Goal: Task Accomplishment & Management: Manage account settings

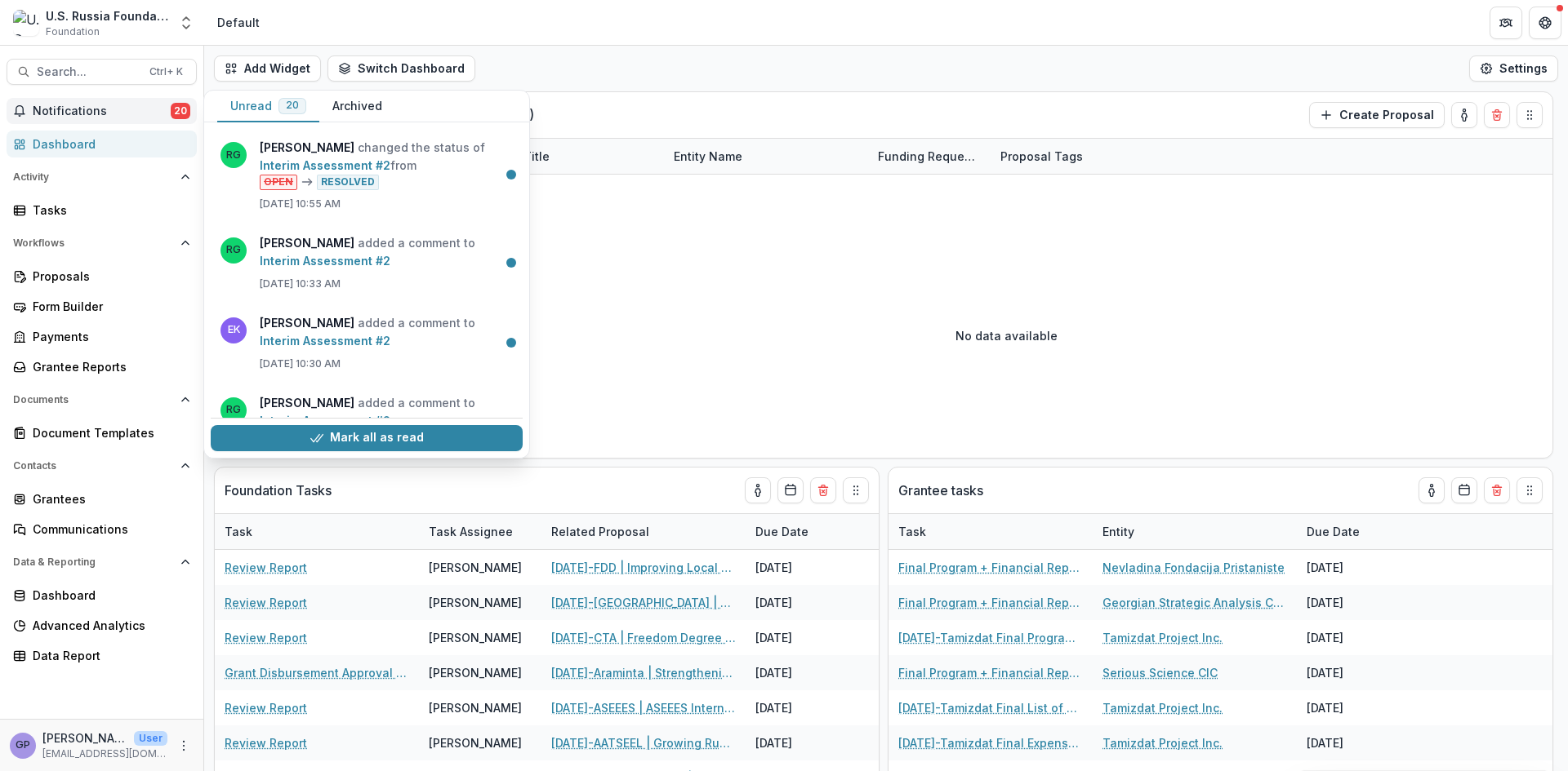
select select "**********"
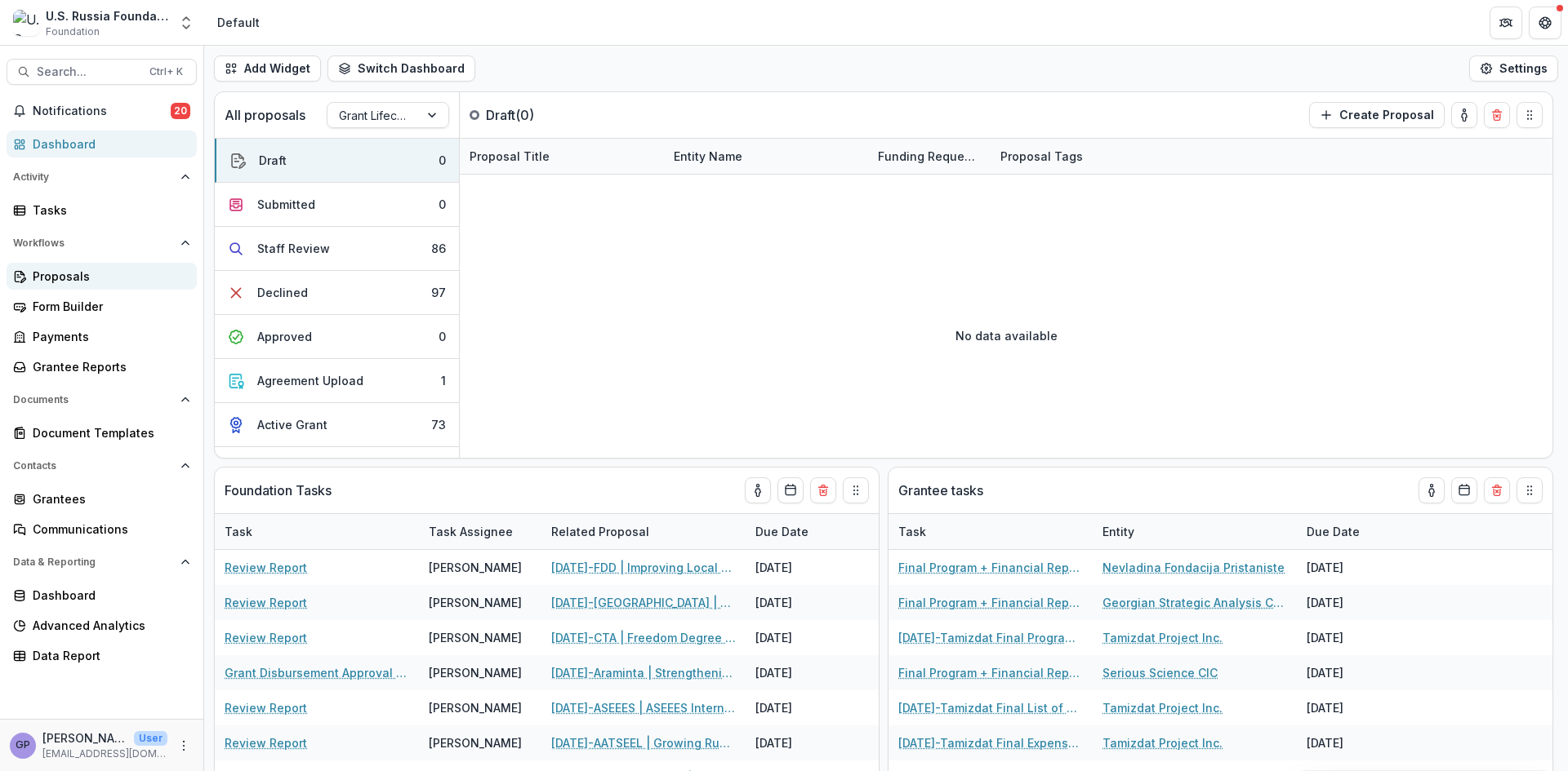
click at [65, 274] on div "Proposals" at bounding box center [109, 276] width 151 height 17
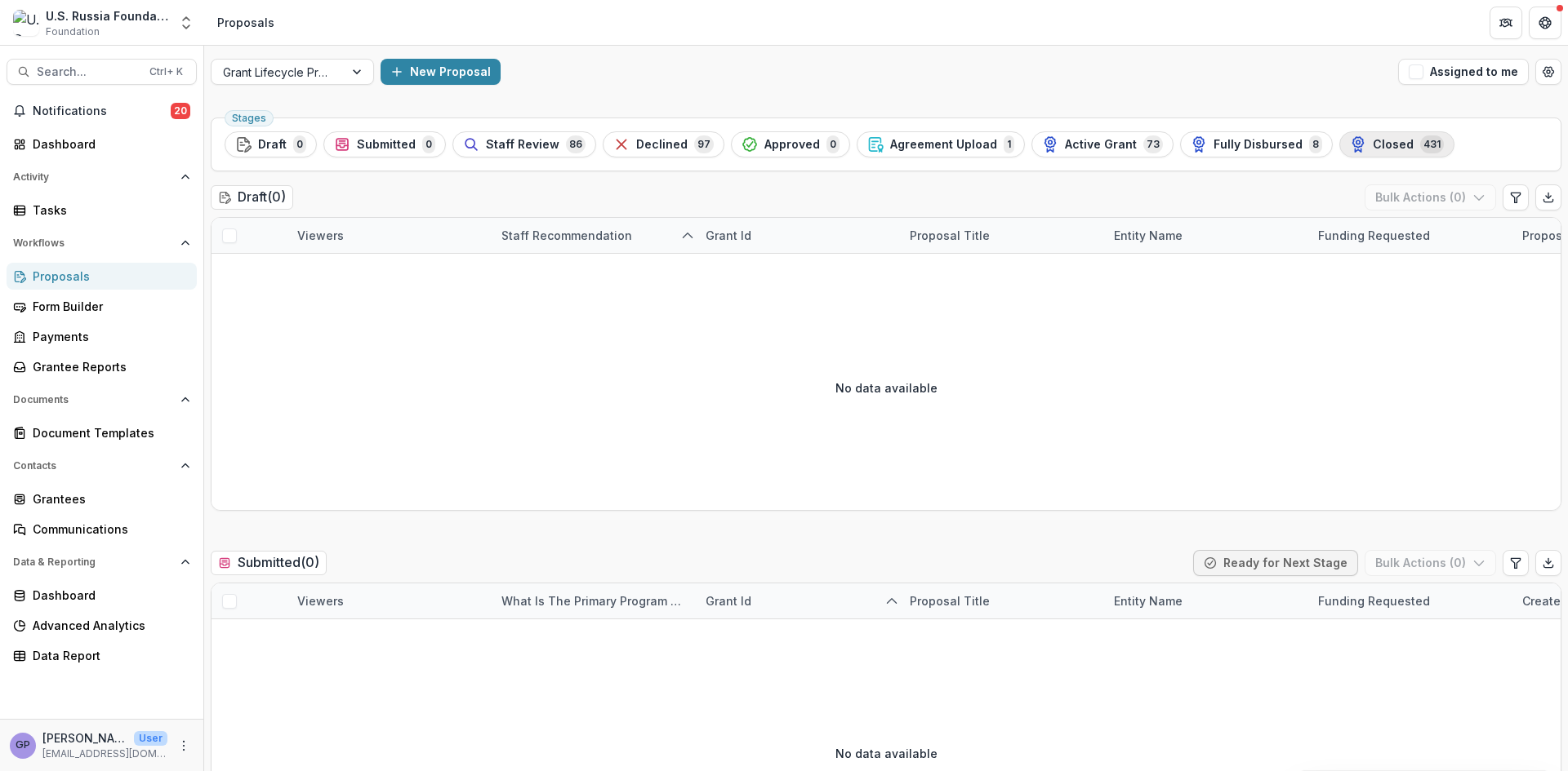
click at [1372, 142] on span "Closed" at bounding box center [1392, 145] width 41 height 14
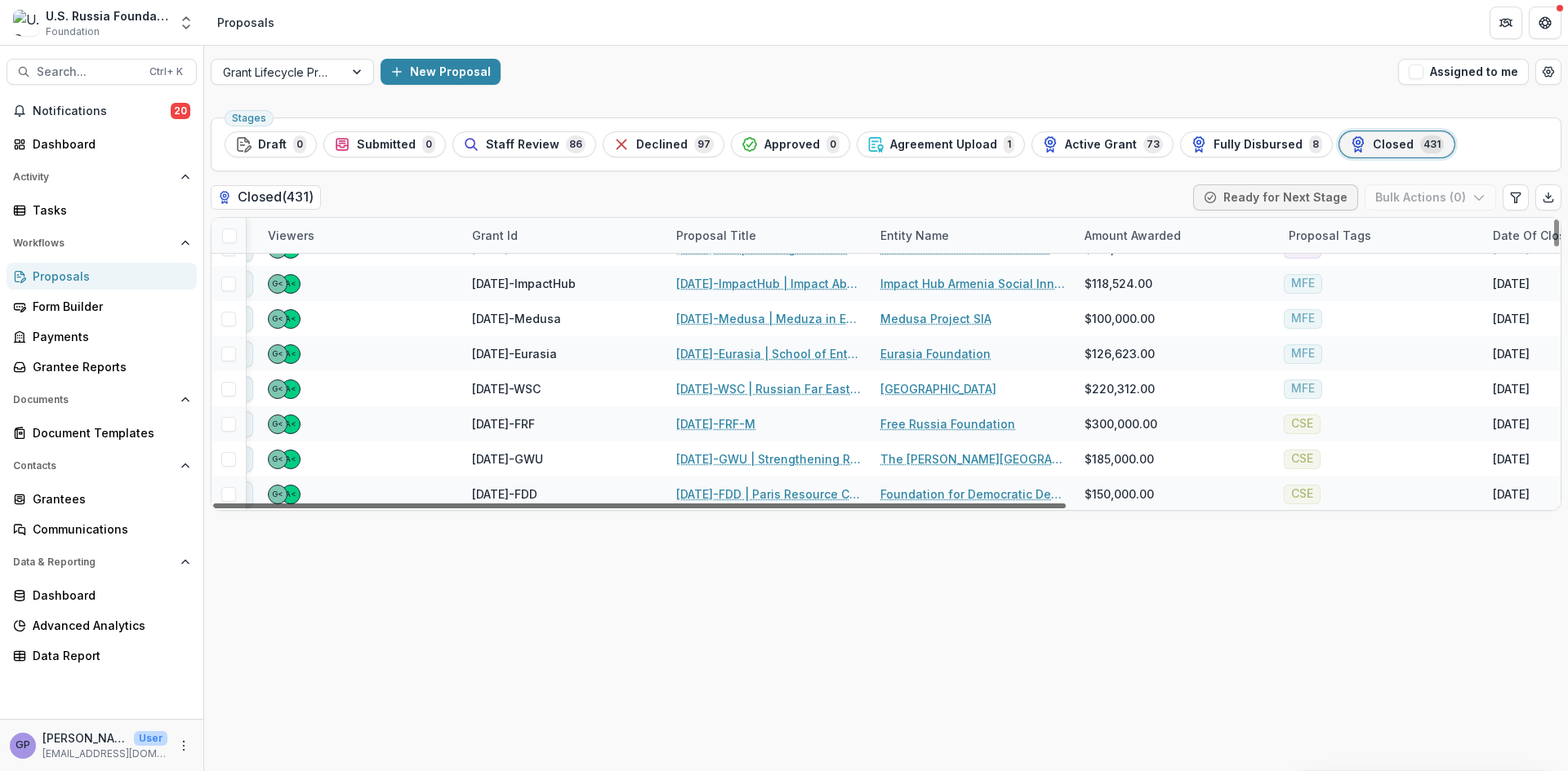
scroll to position [163, 0]
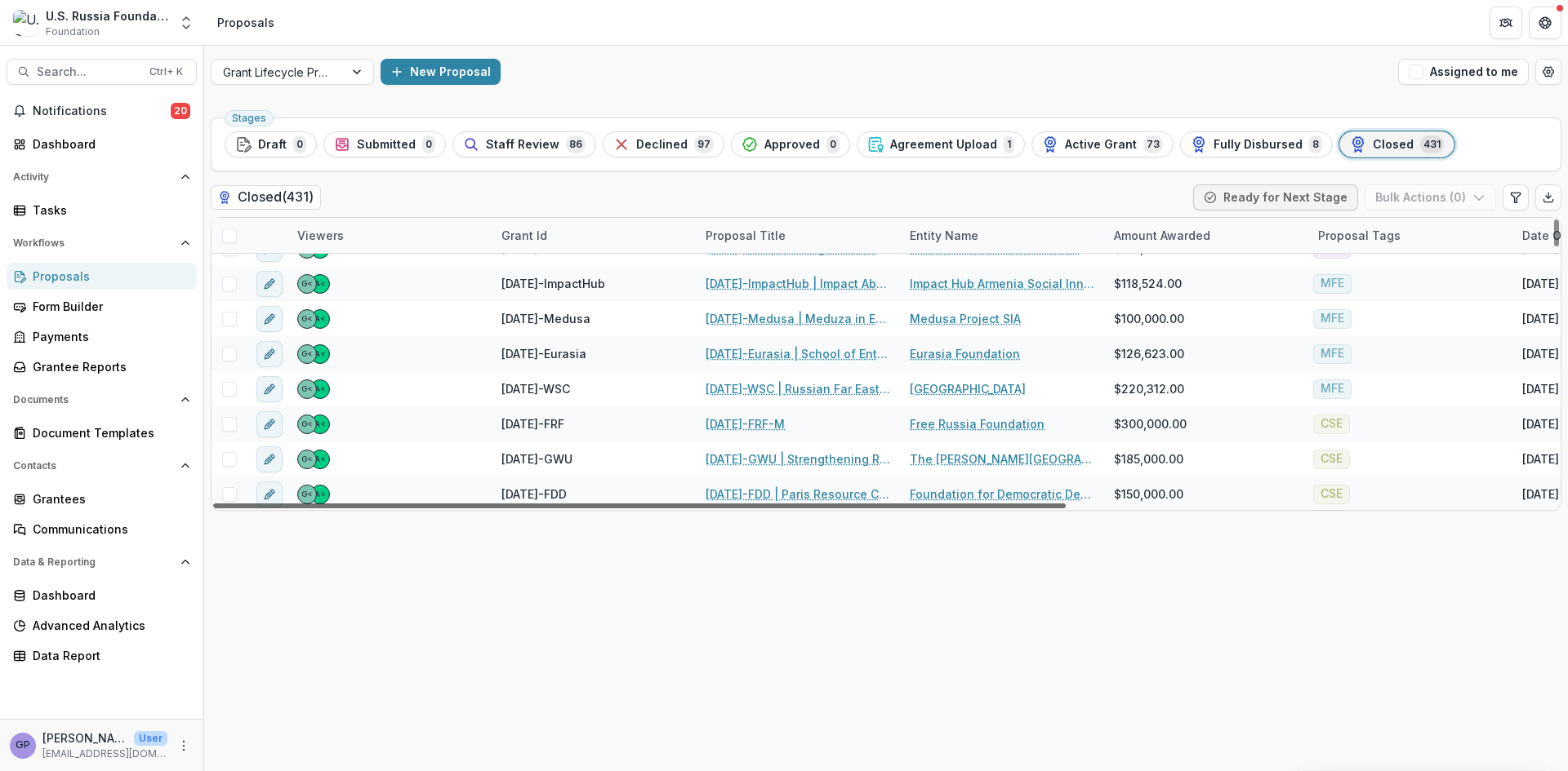
drag, startPoint x: 862, startPoint y: 505, endPoint x: 840, endPoint y: 509, distance: 22.4
click at [840, 508] on div at bounding box center [639, 506] width 852 height 5
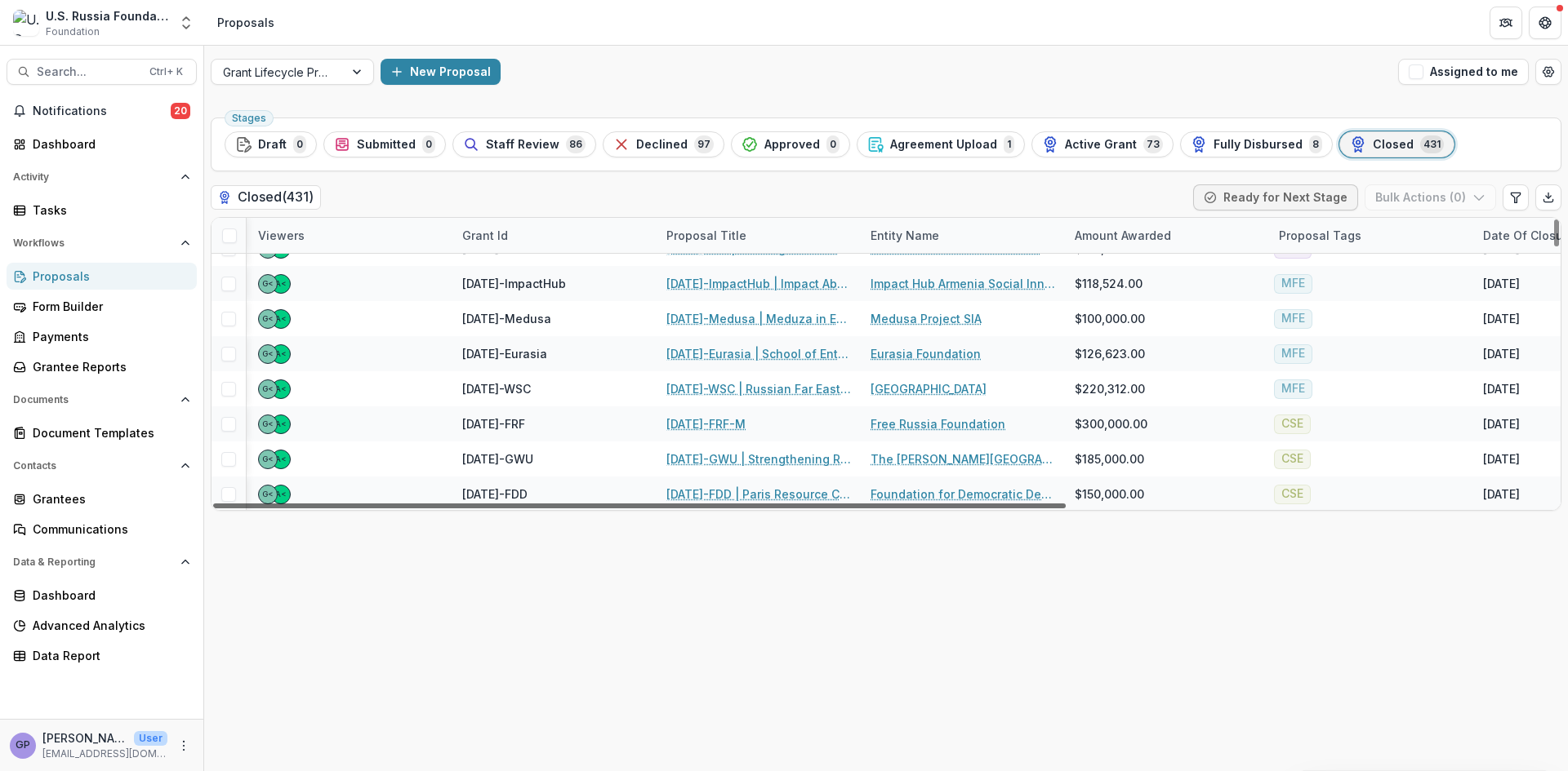
scroll to position [163, 43]
drag, startPoint x: 950, startPoint y: 502, endPoint x: 977, endPoint y: 503, distance: 27.0
click at [977, 503] on div at bounding box center [639, 506] width 852 height 5
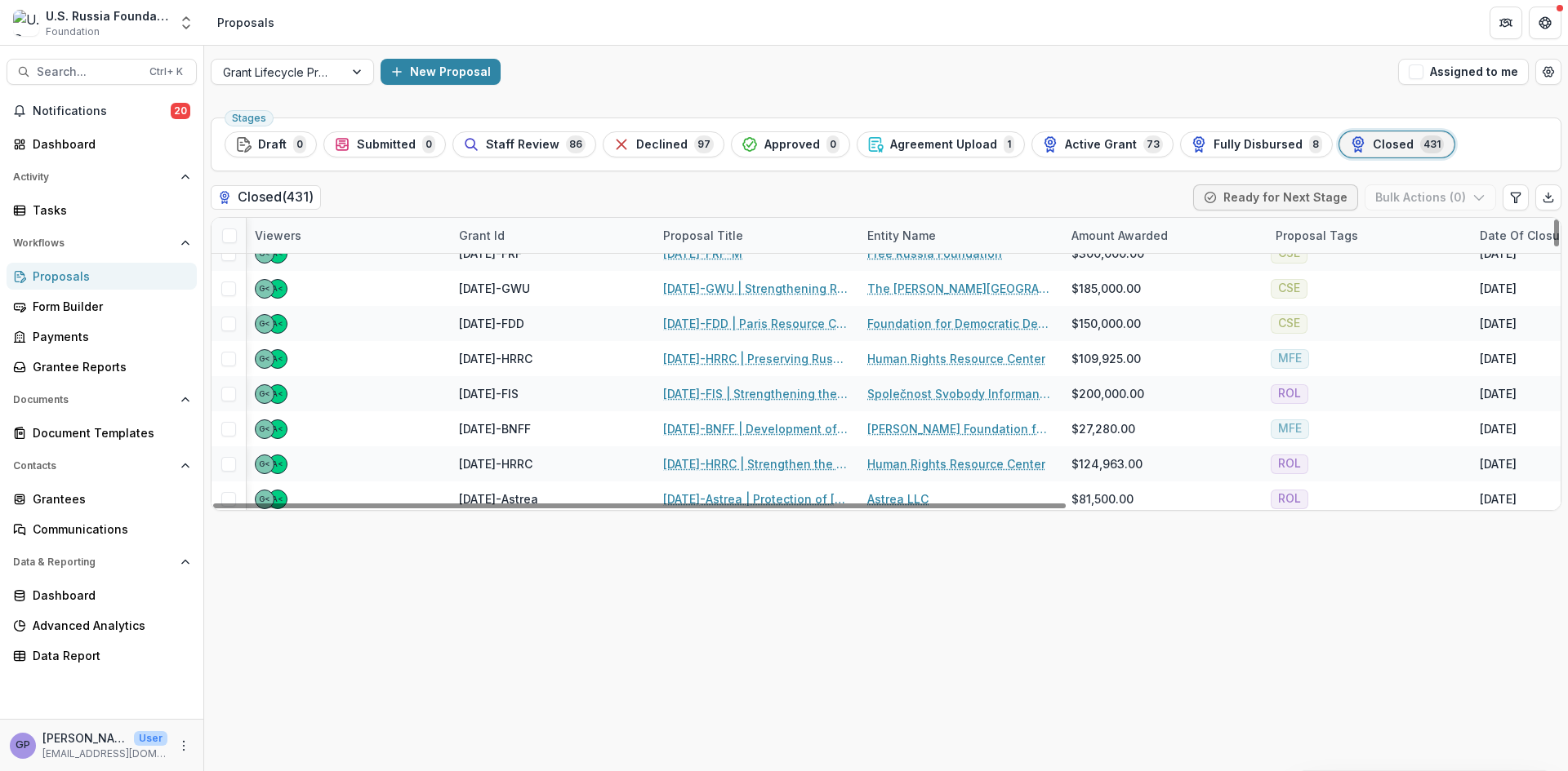
scroll to position [327, 43]
